Goal: Task Accomplishment & Management: Use online tool/utility

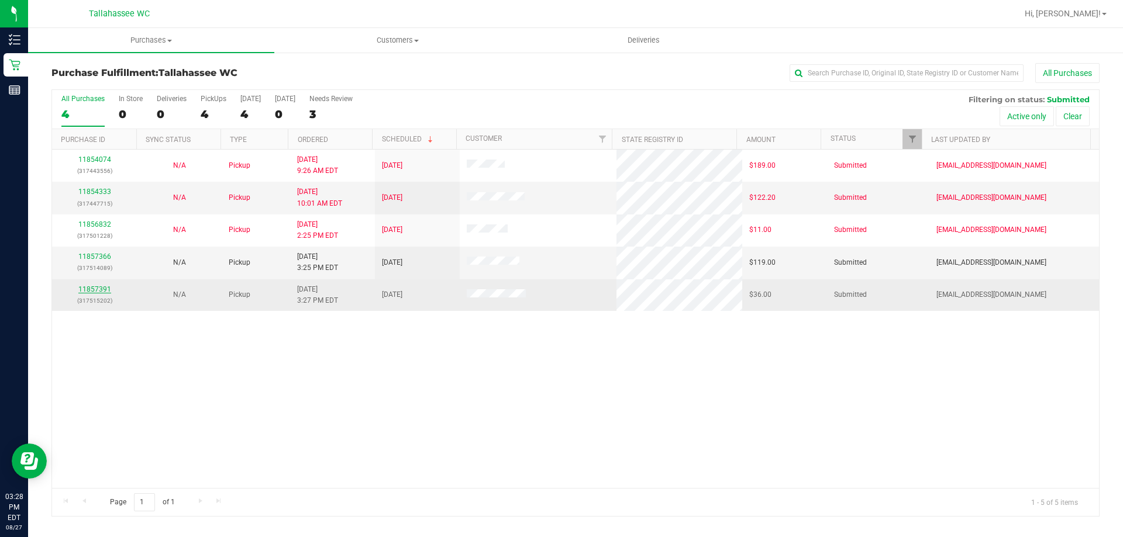
click at [95, 292] on link "11857391" at bounding box center [94, 289] width 33 height 8
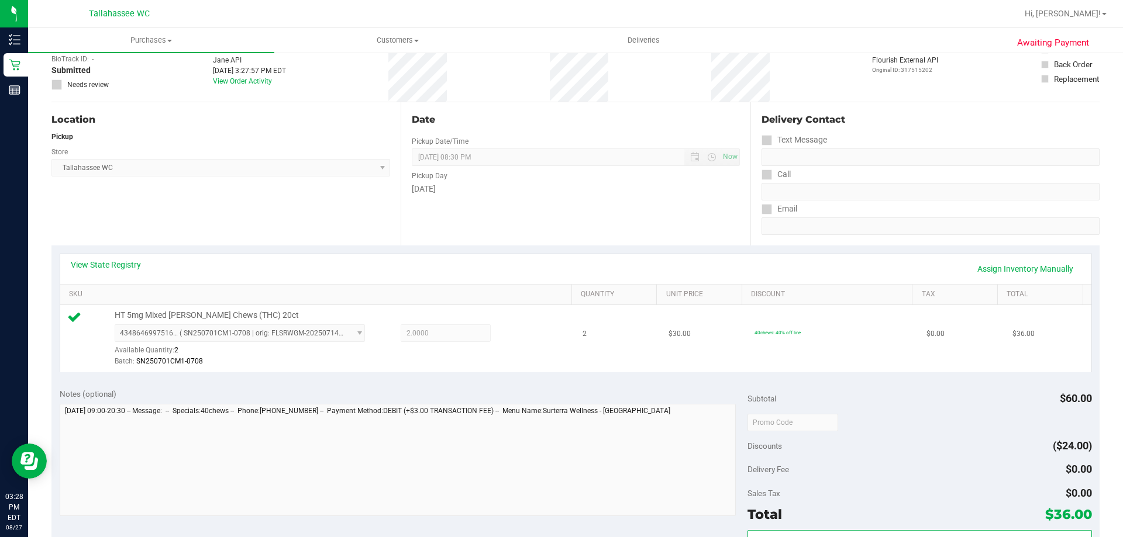
scroll to position [175, 0]
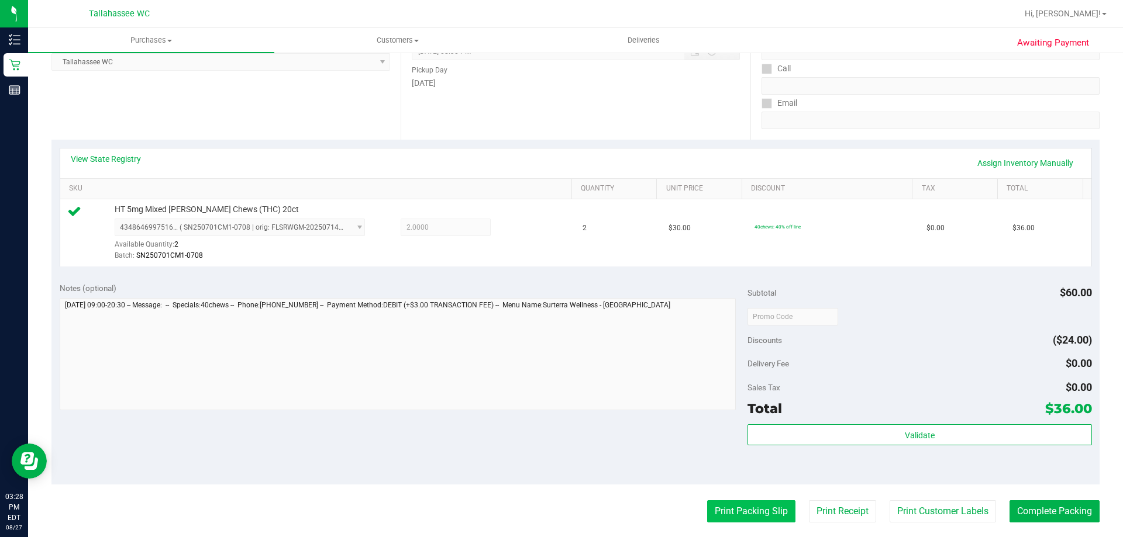
click at [759, 509] on button "Print Packing Slip" at bounding box center [751, 511] width 88 height 22
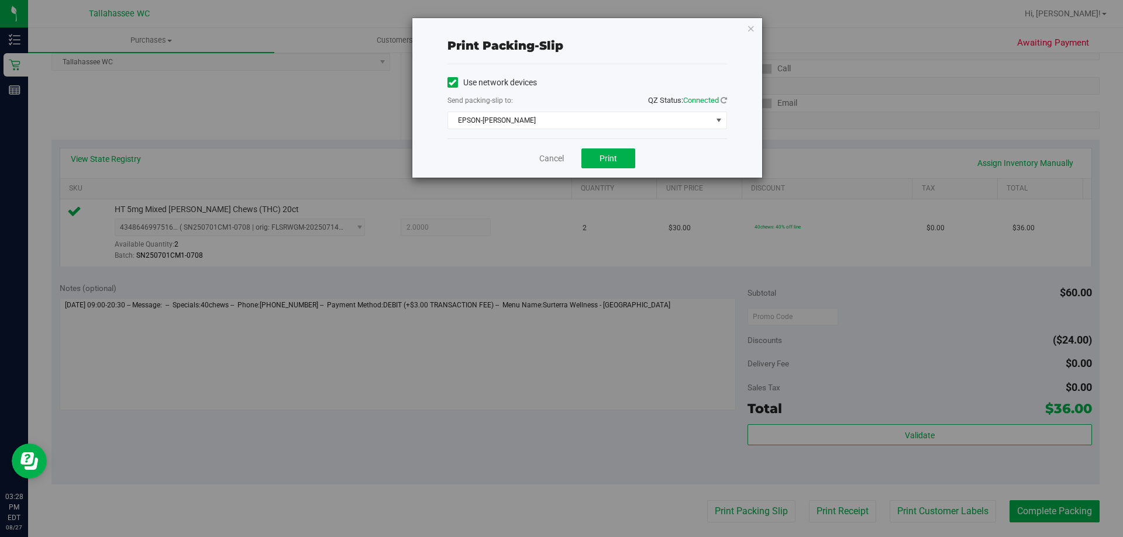
click at [616, 145] on div "Cancel Print" at bounding box center [586, 158] width 279 height 39
click at [614, 148] on button "Print" at bounding box center [608, 158] width 54 height 20
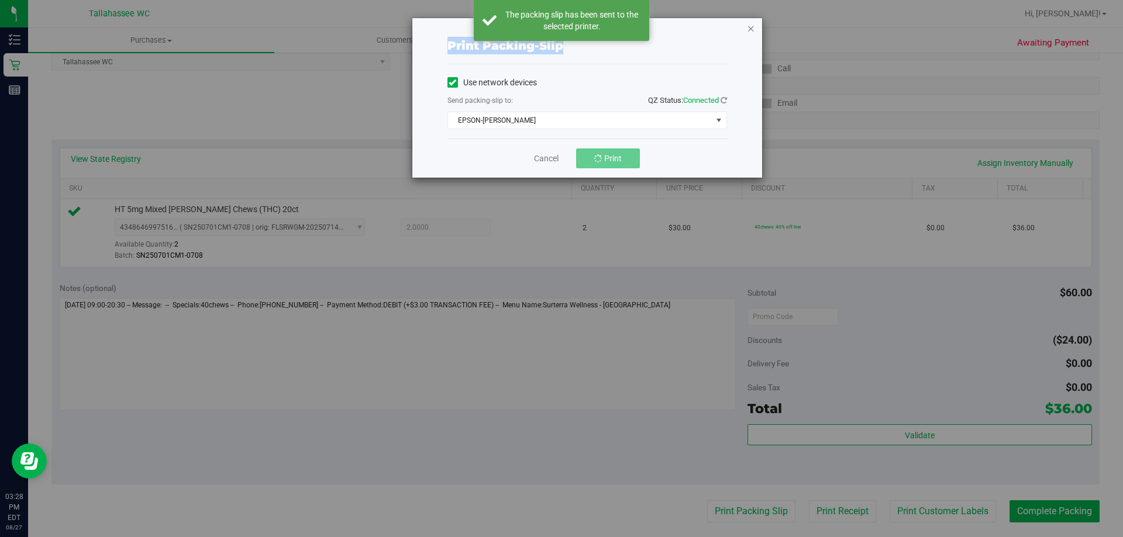
click at [752, 29] on div "Print packing-slip Use network devices Send packing-slip to: QZ Status: Connect…" at bounding box center [587, 98] width 350 height 160
click at [752, 29] on icon "button" at bounding box center [751, 28] width 8 height 14
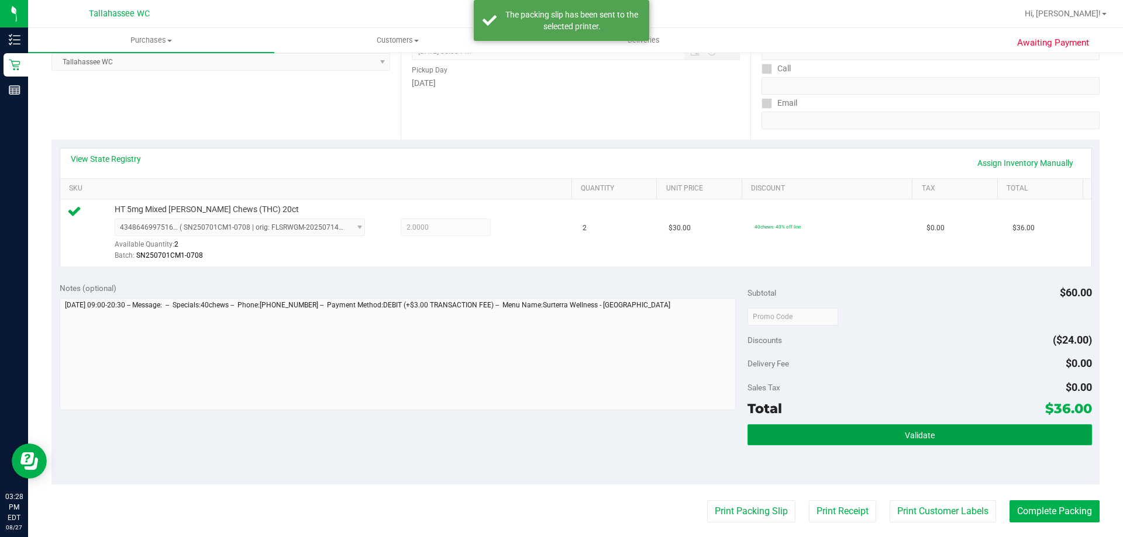
click at [916, 431] on span "Validate" at bounding box center [919, 435] width 30 height 9
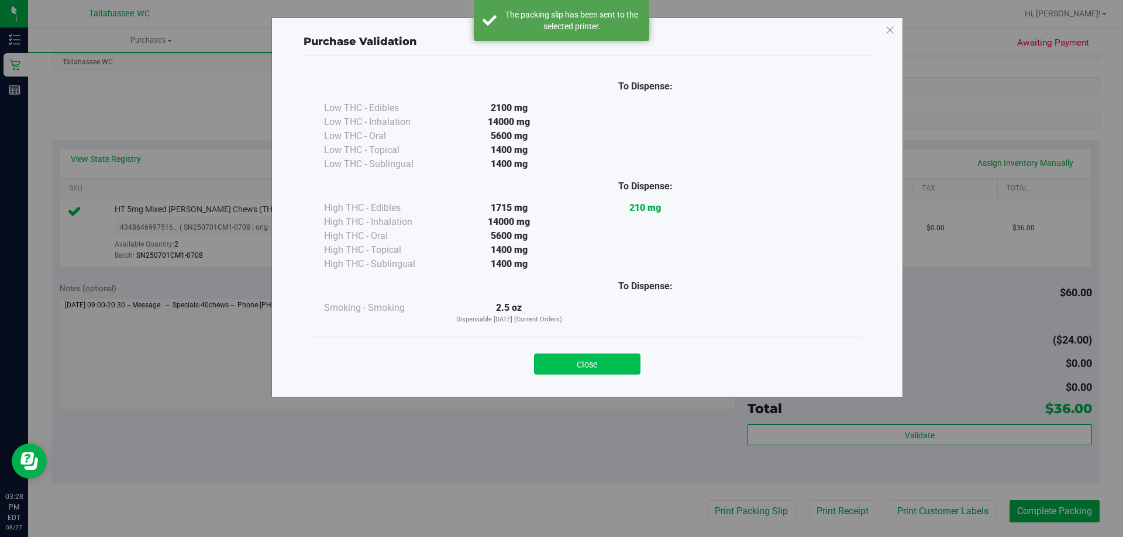
click at [599, 365] on button "Close" at bounding box center [587, 364] width 106 height 21
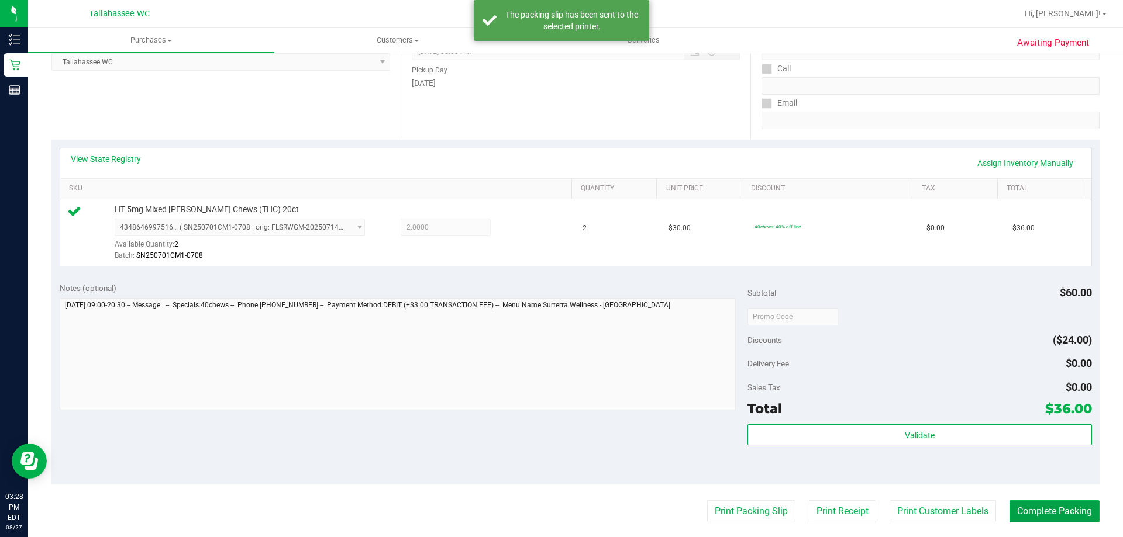
click at [1038, 505] on button "Complete Packing" at bounding box center [1054, 511] width 90 height 22
